Goal: Navigation & Orientation: Find specific page/section

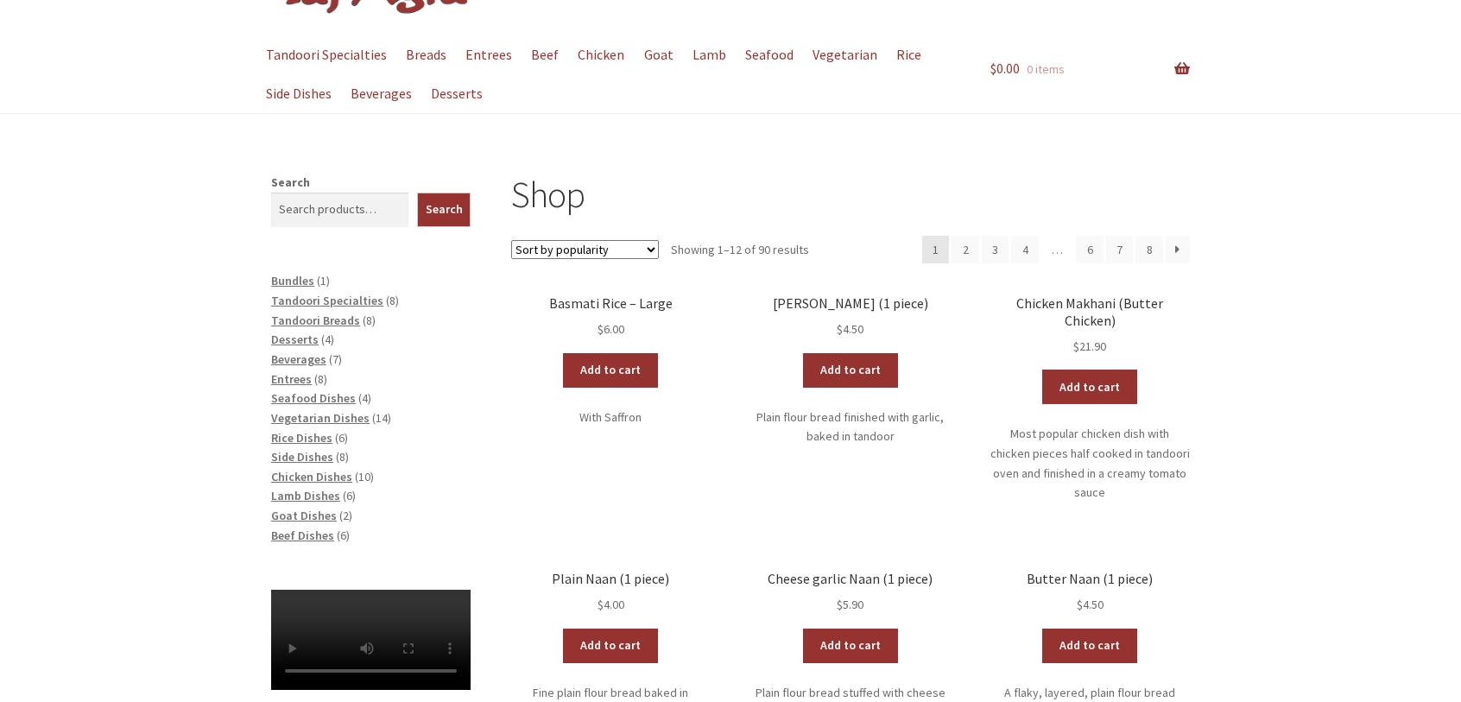
scroll to position [143, 0]
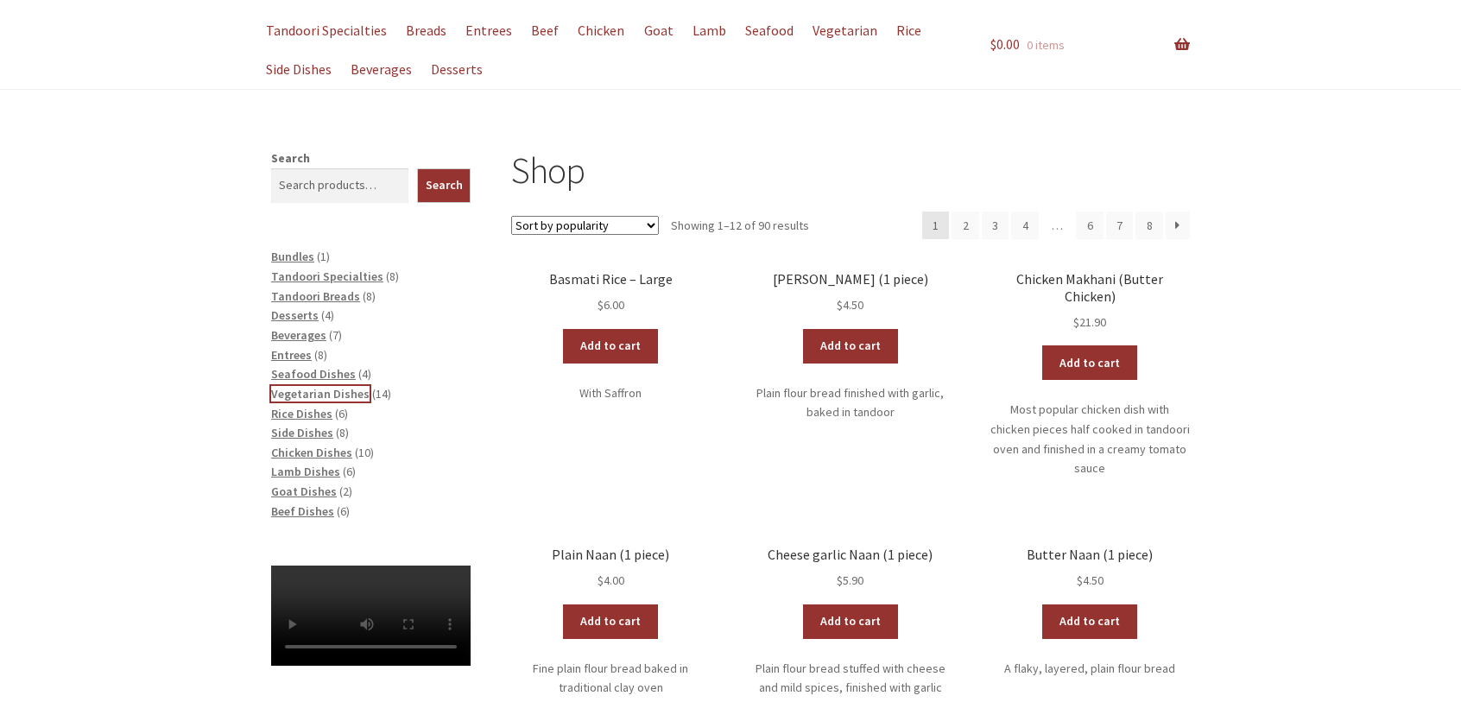
click at [331, 394] on span "Vegetarian Dishes" at bounding box center [320, 394] width 98 height 16
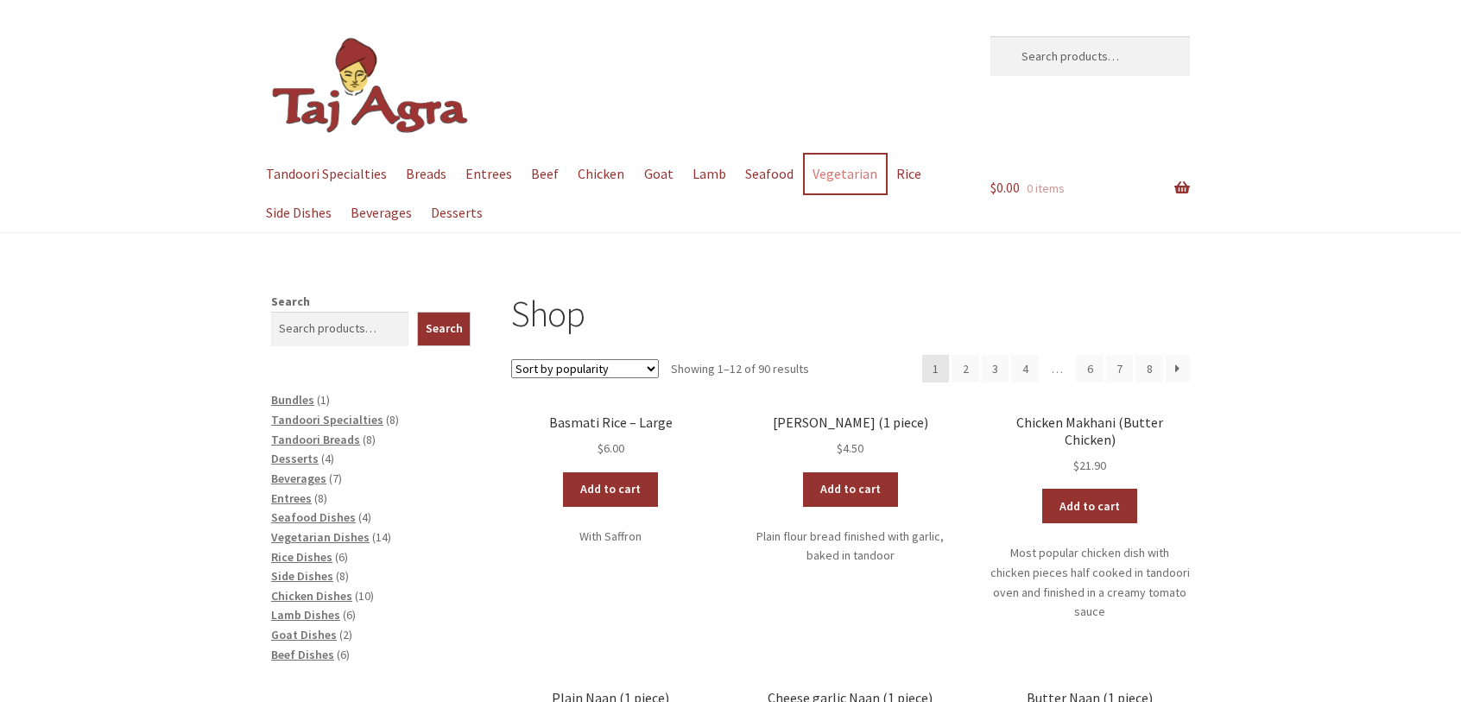
click at [818, 168] on link "Vegetarian" at bounding box center [845, 174] width 81 height 39
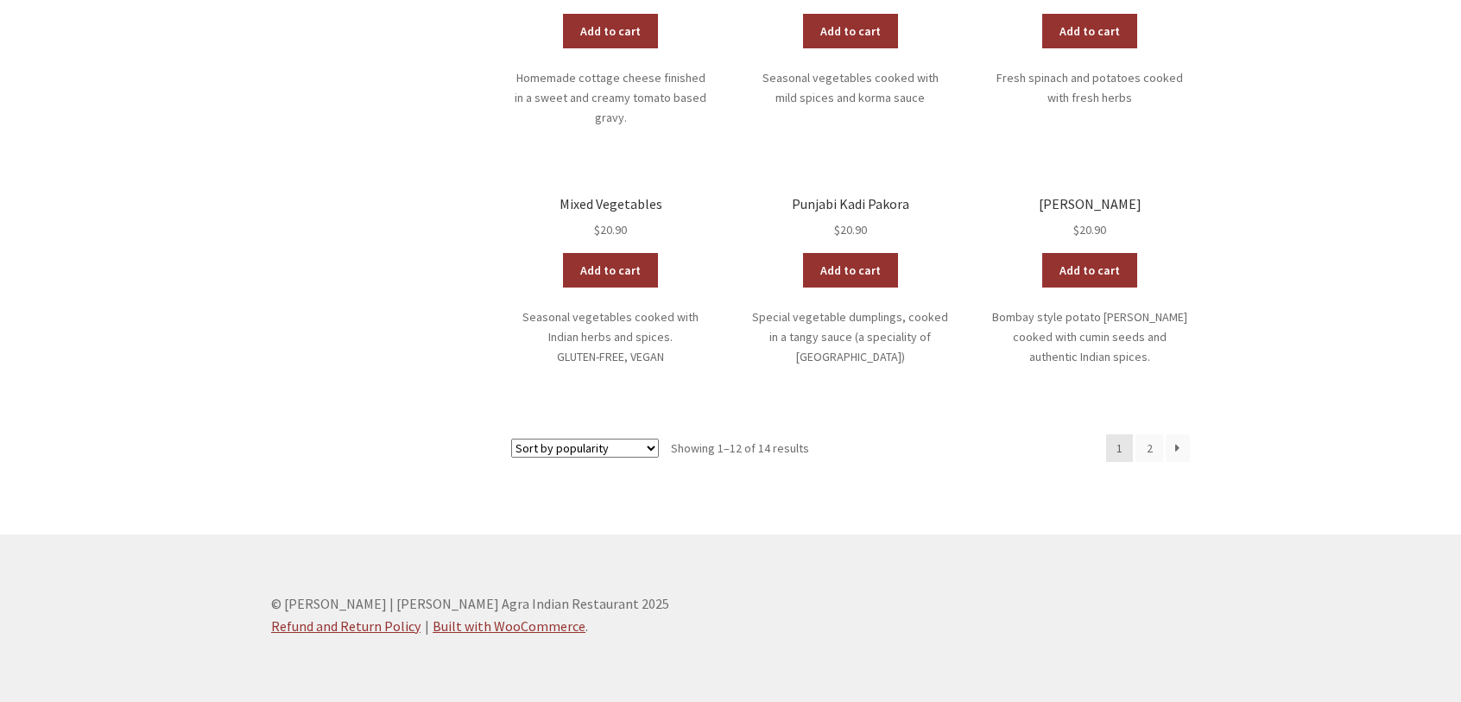
scroll to position [1010, 0]
